Goal: Information Seeking & Learning: Understand process/instructions

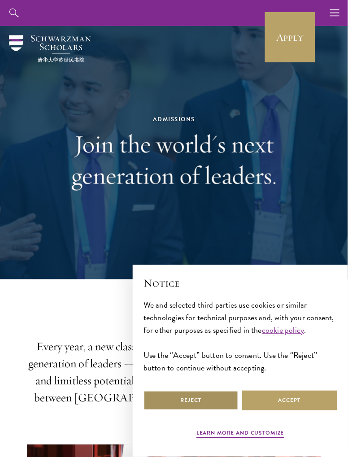
click at [221, 401] on button "Reject" at bounding box center [191, 401] width 95 height 20
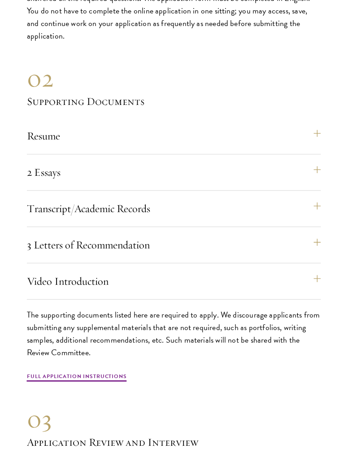
scroll to position [3005, 0]
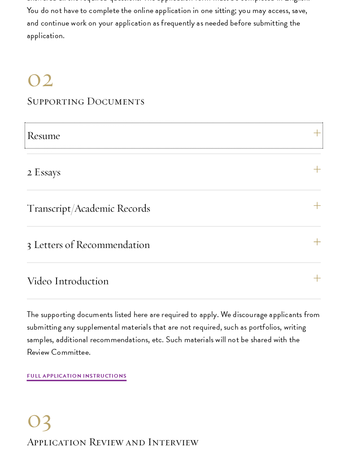
click at [33, 146] on button "Resume" at bounding box center [174, 136] width 294 height 22
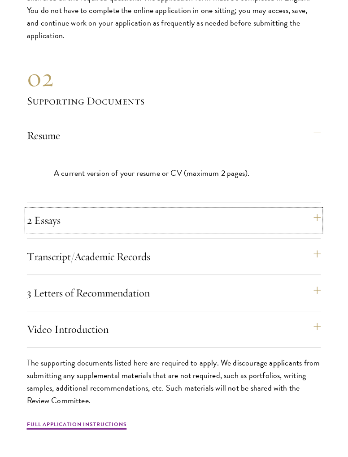
click at [53, 232] on button "2 Essays" at bounding box center [174, 221] width 294 height 22
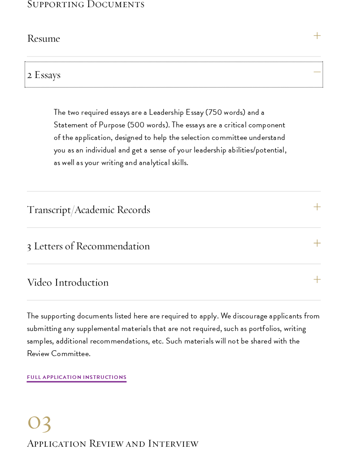
scroll to position [3104, 0]
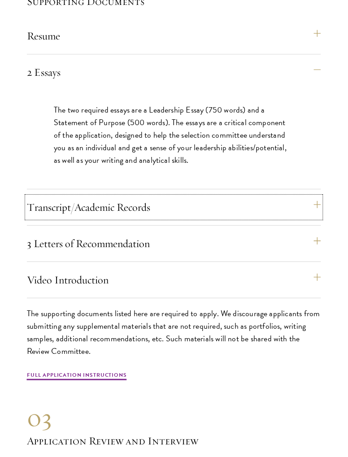
click at [34, 215] on button "Transcript/Academic Records" at bounding box center [174, 208] width 294 height 22
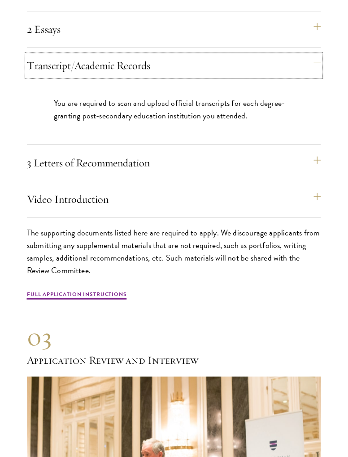
scroll to position [3149, 0]
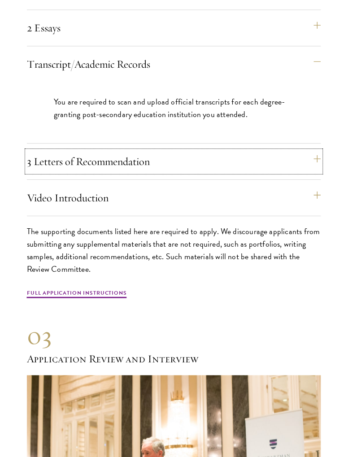
click at [31, 172] on button "3 Letters of Recommendation" at bounding box center [174, 162] width 294 height 22
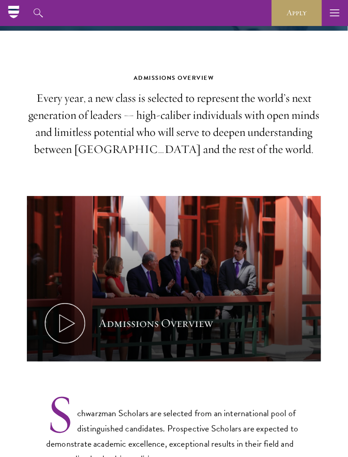
scroll to position [0, 0]
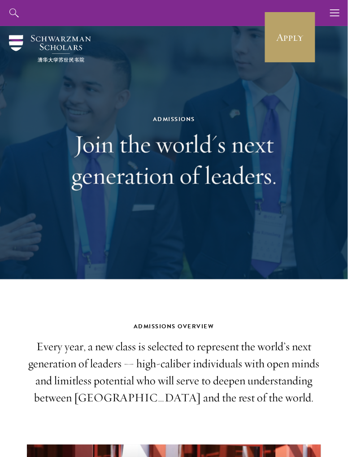
click at [330, 19] on button "button" at bounding box center [335, 13] width 26 height 26
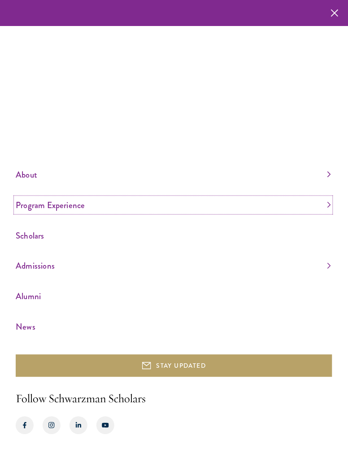
click at [326, 213] on link "Program Experience" at bounding box center [174, 205] width 316 height 15
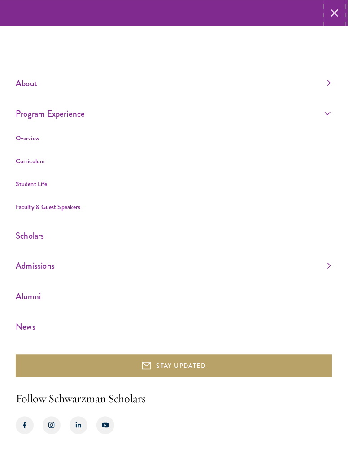
click at [327, 17] on button "button" at bounding box center [335, 13] width 18 height 26
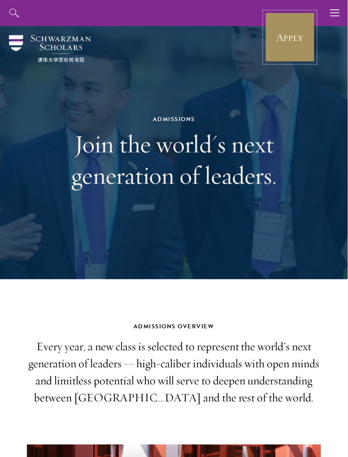
click at [297, 41] on link "Apply" at bounding box center [290, 37] width 50 height 50
